Goal: Use online tool/utility: Utilize a website feature to perform a specific function

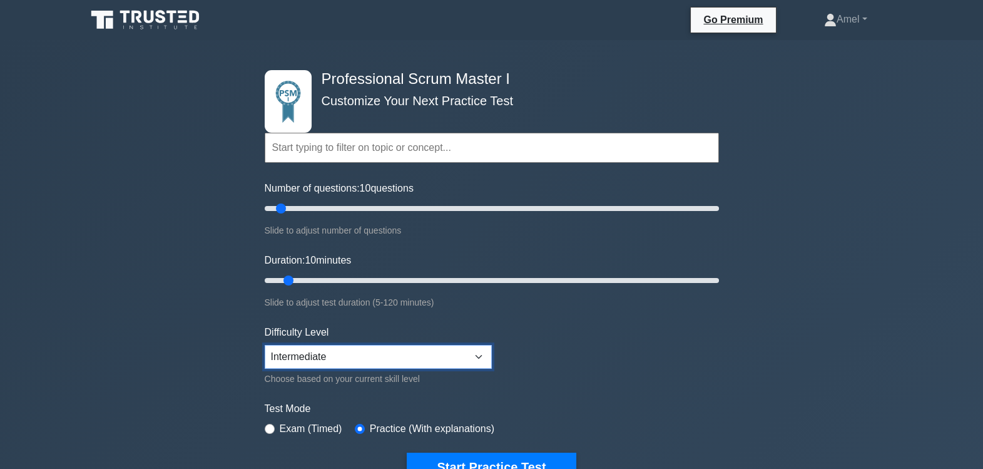
click at [414, 361] on select "Beginner Intermediate Expert" at bounding box center [378, 357] width 227 height 24
select select "expert"
click at [265, 345] on select "Beginner Intermediate Expert" at bounding box center [378, 357] width 227 height 24
drag, startPoint x: 284, startPoint y: 205, endPoint x: 436, endPoint y: 222, distance: 152.4
type input "80"
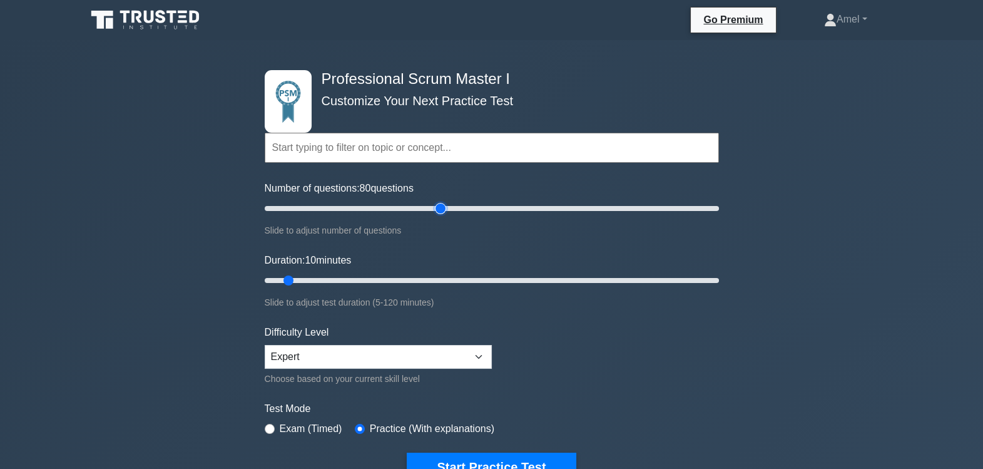
click at [436, 216] on input "Number of questions: 80 questions" at bounding box center [492, 208] width 454 height 15
drag, startPoint x: 287, startPoint y: 279, endPoint x: 448, endPoint y: 298, distance: 162.6
click at [448, 288] on input "Duration: 50 minutes" at bounding box center [492, 280] width 454 height 15
drag, startPoint x: 444, startPoint y: 284, endPoint x: 479, endPoint y: 282, distance: 34.5
type input "60"
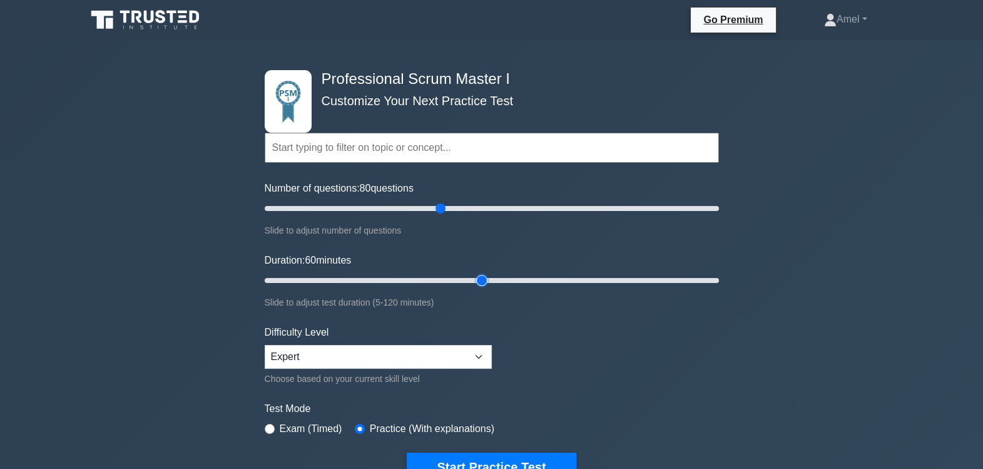
click at [479, 282] on input "Duration: 60 minutes" at bounding box center [492, 280] width 454 height 15
